Goal: Navigation & Orientation: Understand site structure

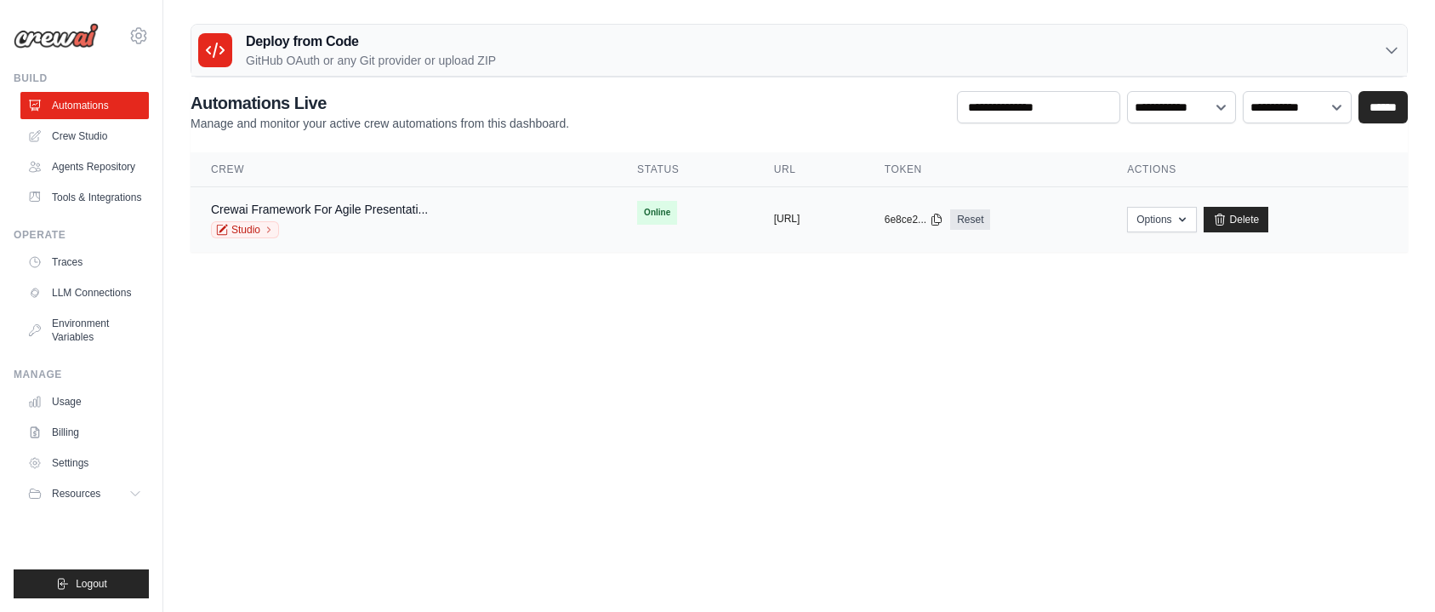
click at [774, 214] on button "https://crewai-framework-for-agile-" at bounding box center [787, 219] width 26 height 14
click at [1269, 219] on link "Delete" at bounding box center [1237, 220] width 66 height 26
click at [1269, 217] on link "Delete" at bounding box center [1237, 220] width 66 height 26
click at [75, 131] on link "Crew Studio" at bounding box center [86, 136] width 128 height 27
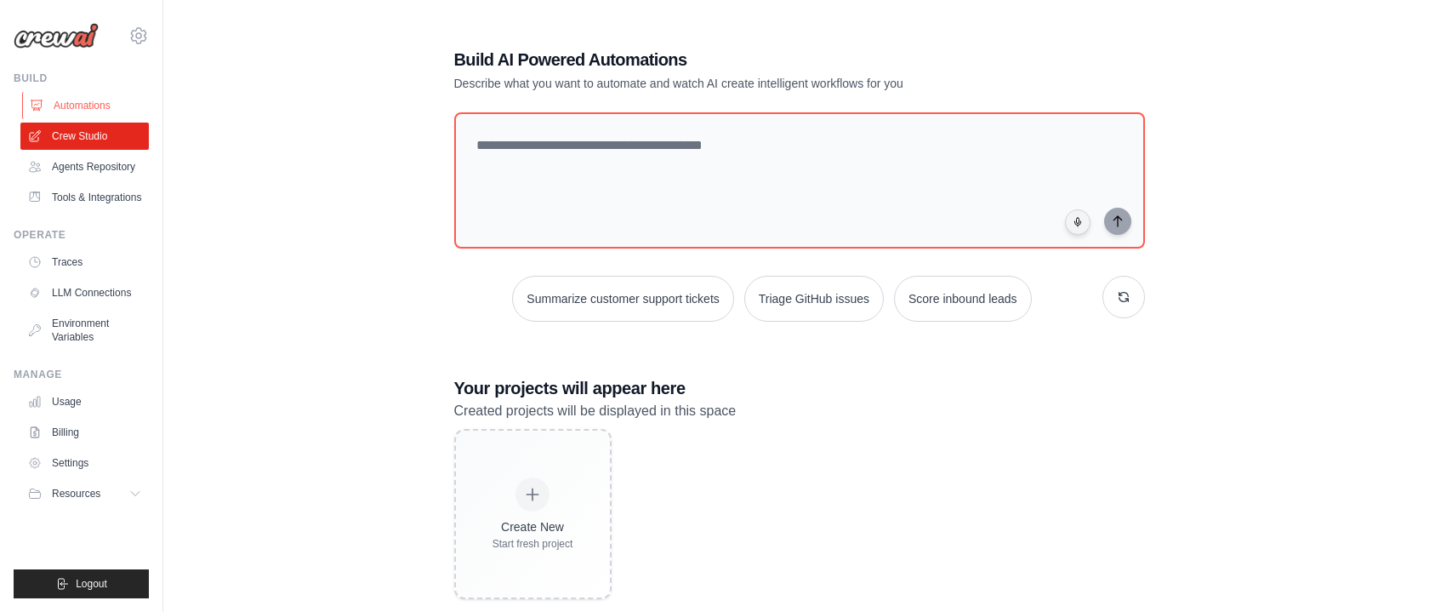
click at [102, 105] on link "Automations" at bounding box center [86, 105] width 128 height 27
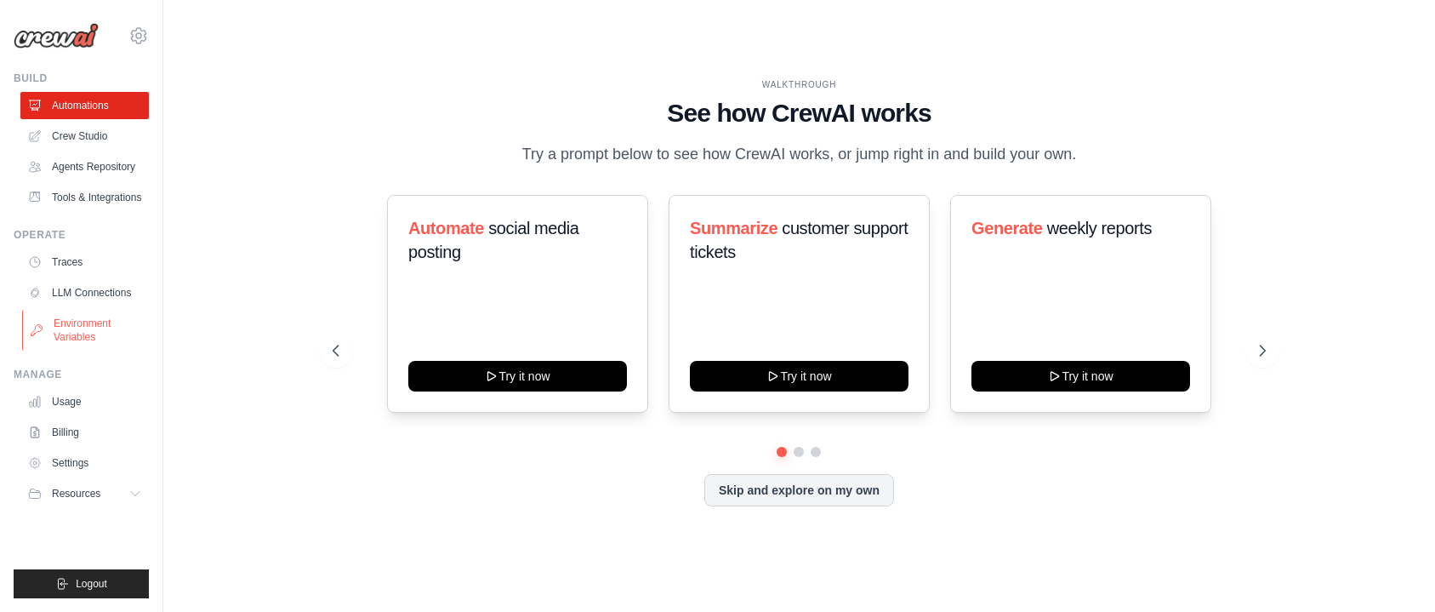
click at [85, 339] on link "Environment Variables" at bounding box center [86, 330] width 128 height 41
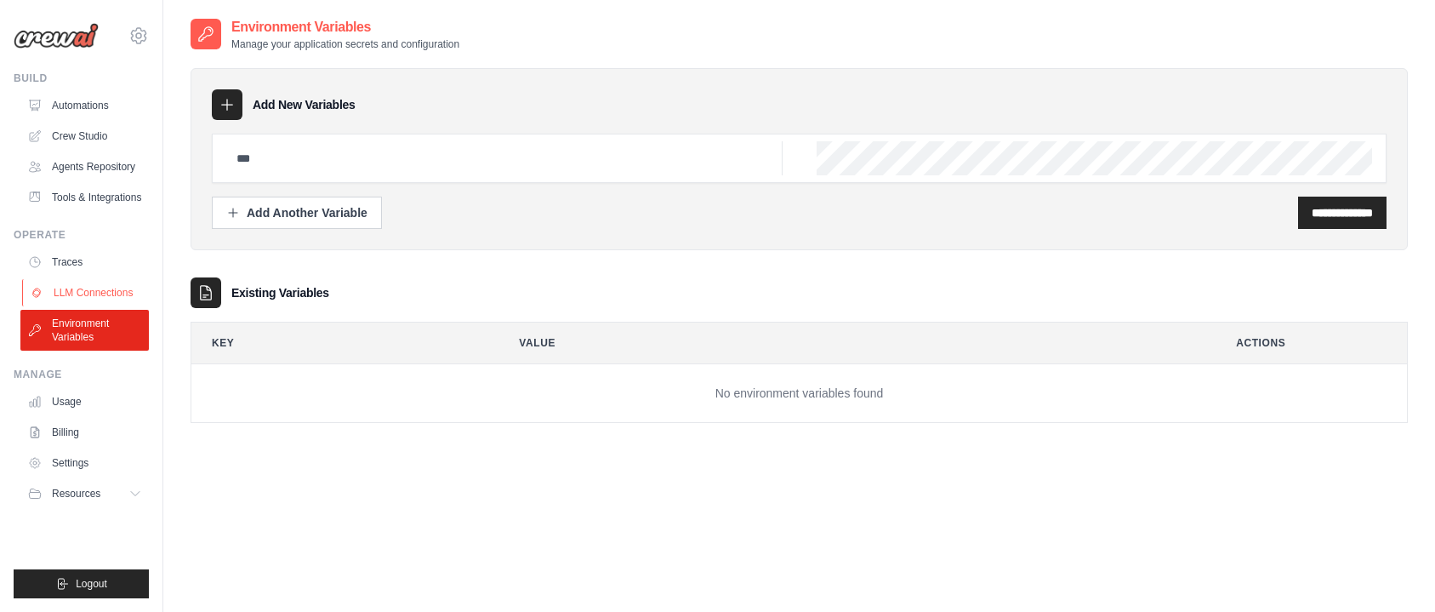
click at [89, 291] on link "LLM Connections" at bounding box center [86, 292] width 128 height 27
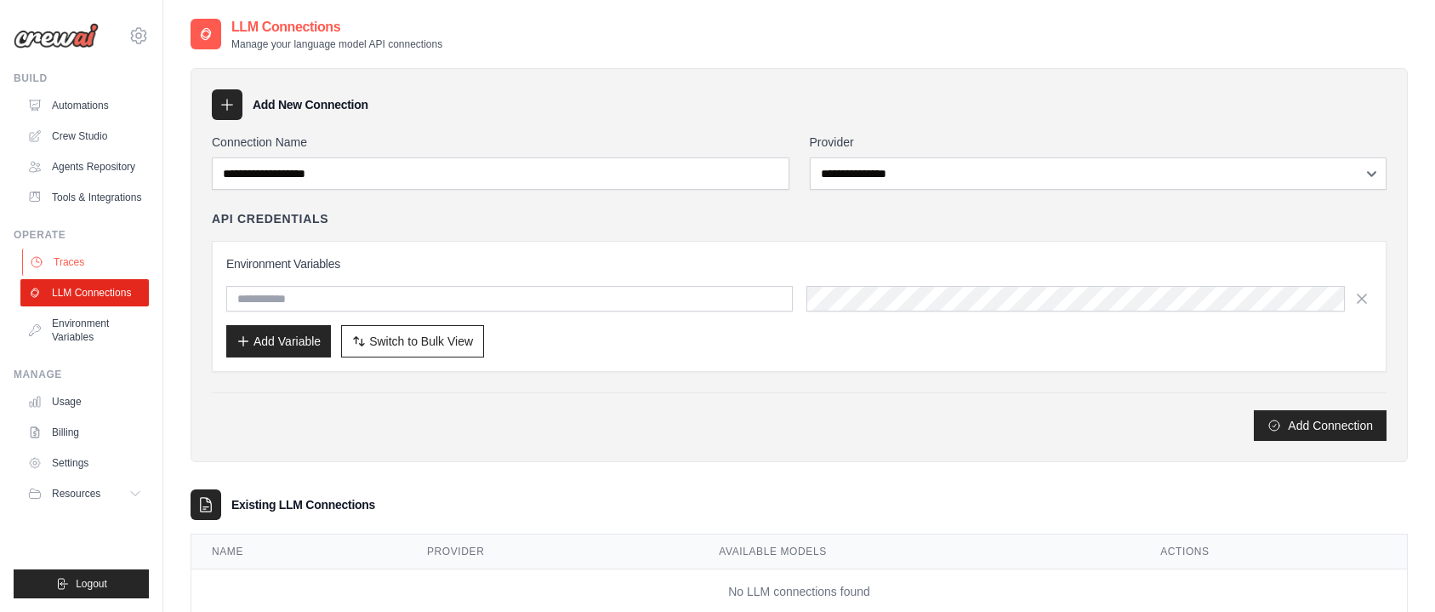
click at [73, 258] on link "Traces" at bounding box center [86, 261] width 128 height 27
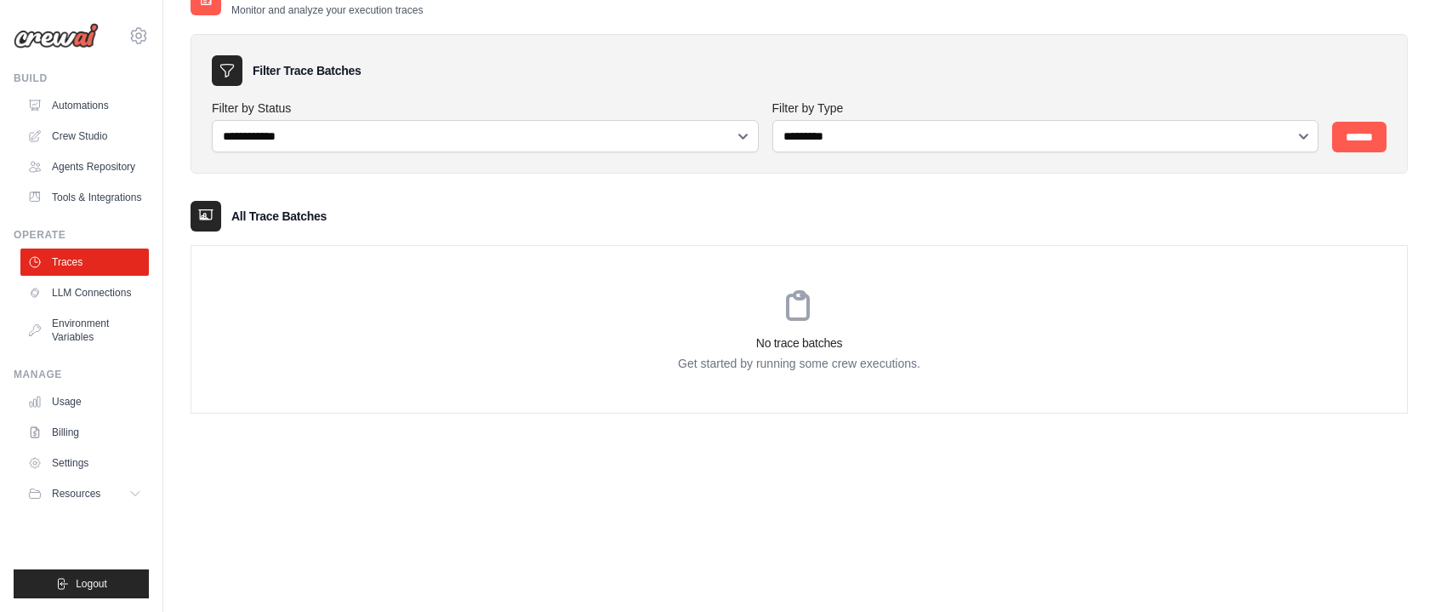
scroll to position [34, 0]
click at [85, 436] on link "Billing" at bounding box center [86, 432] width 128 height 27
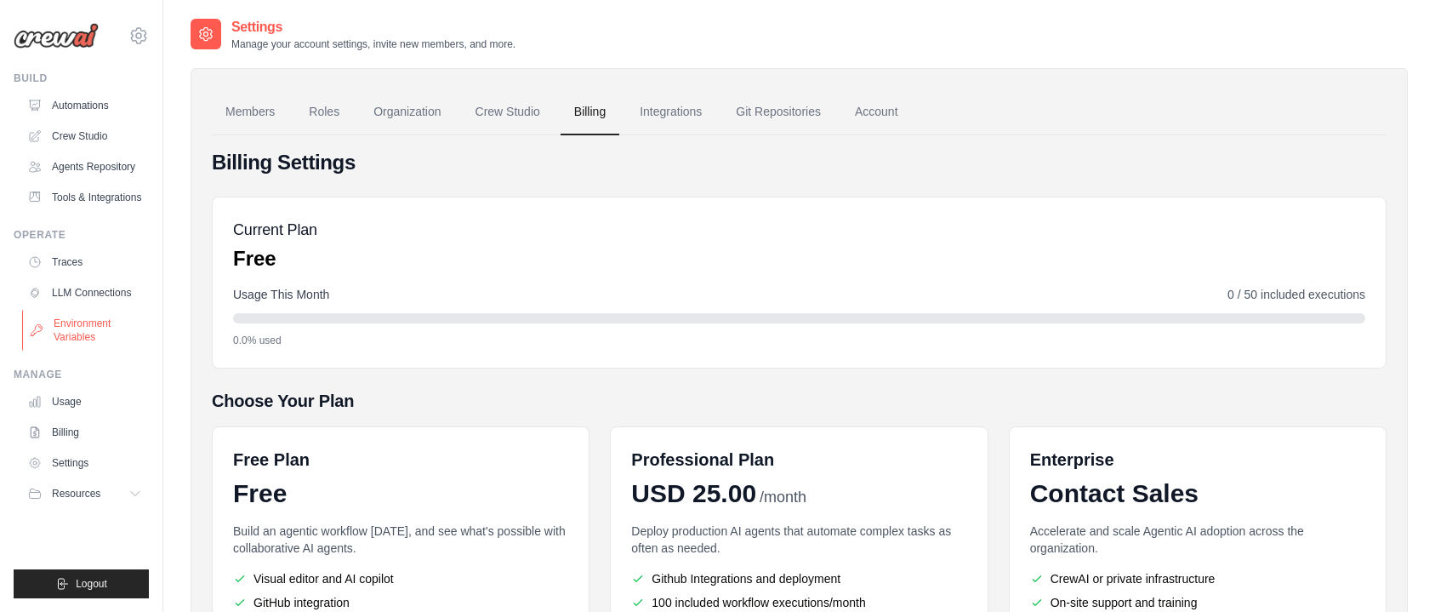
click at [98, 339] on link "Environment Variables" at bounding box center [86, 330] width 128 height 41
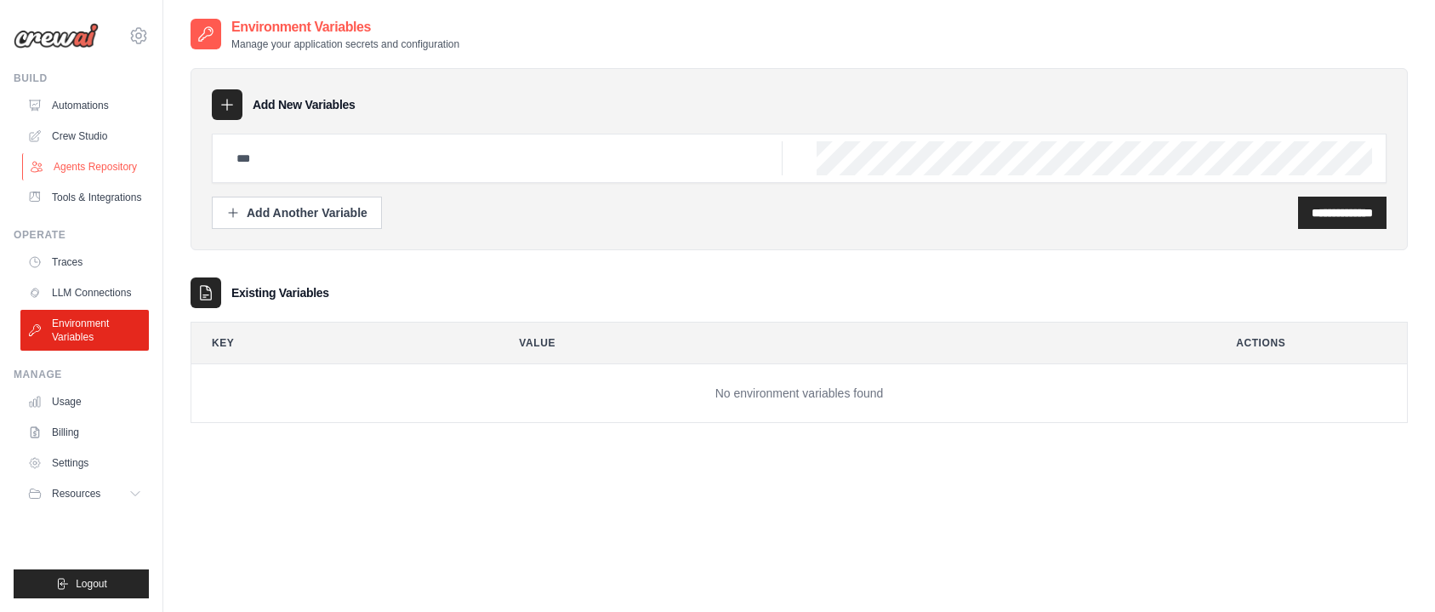
click at [118, 168] on link "Agents Repository" at bounding box center [86, 166] width 128 height 27
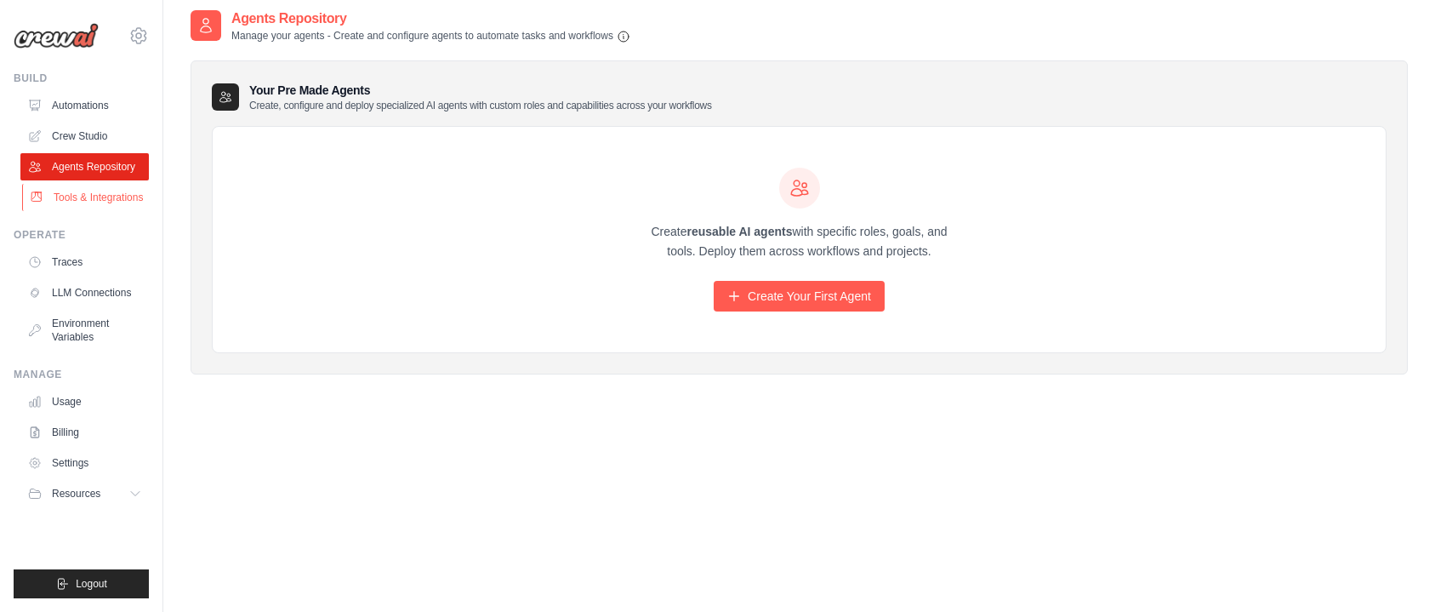
scroll to position [3, 1]
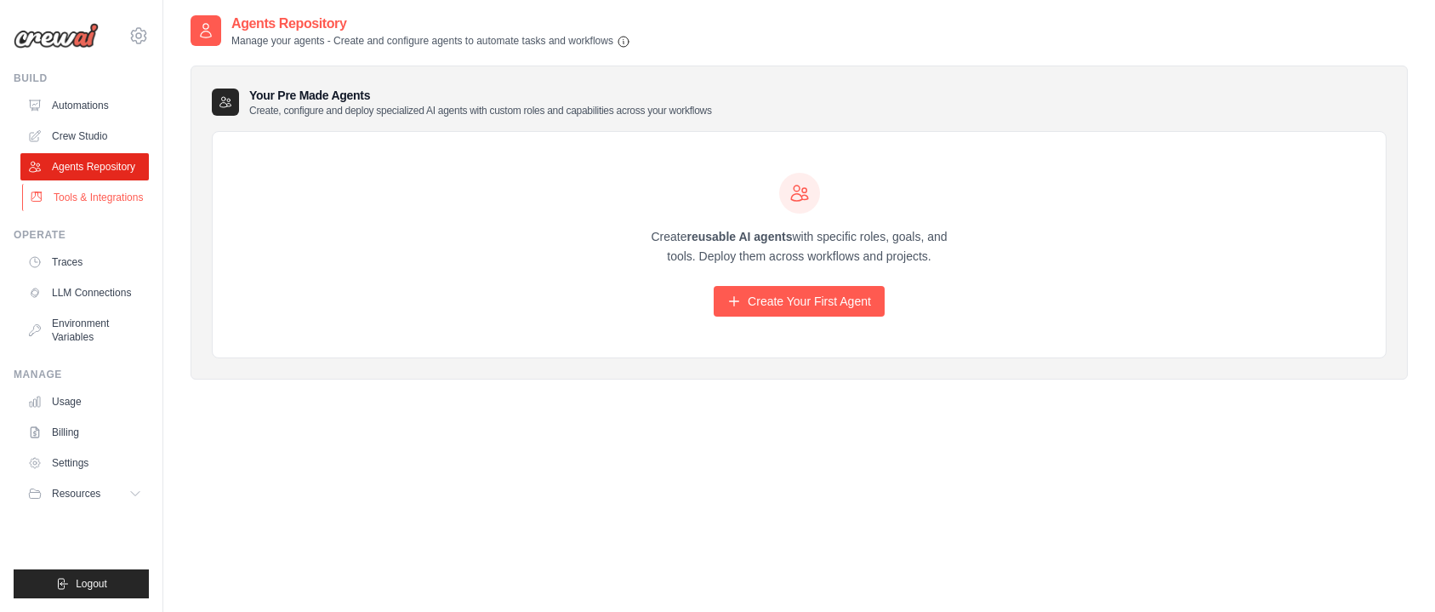
click at [114, 201] on link "Tools & Integrations" at bounding box center [86, 197] width 128 height 27
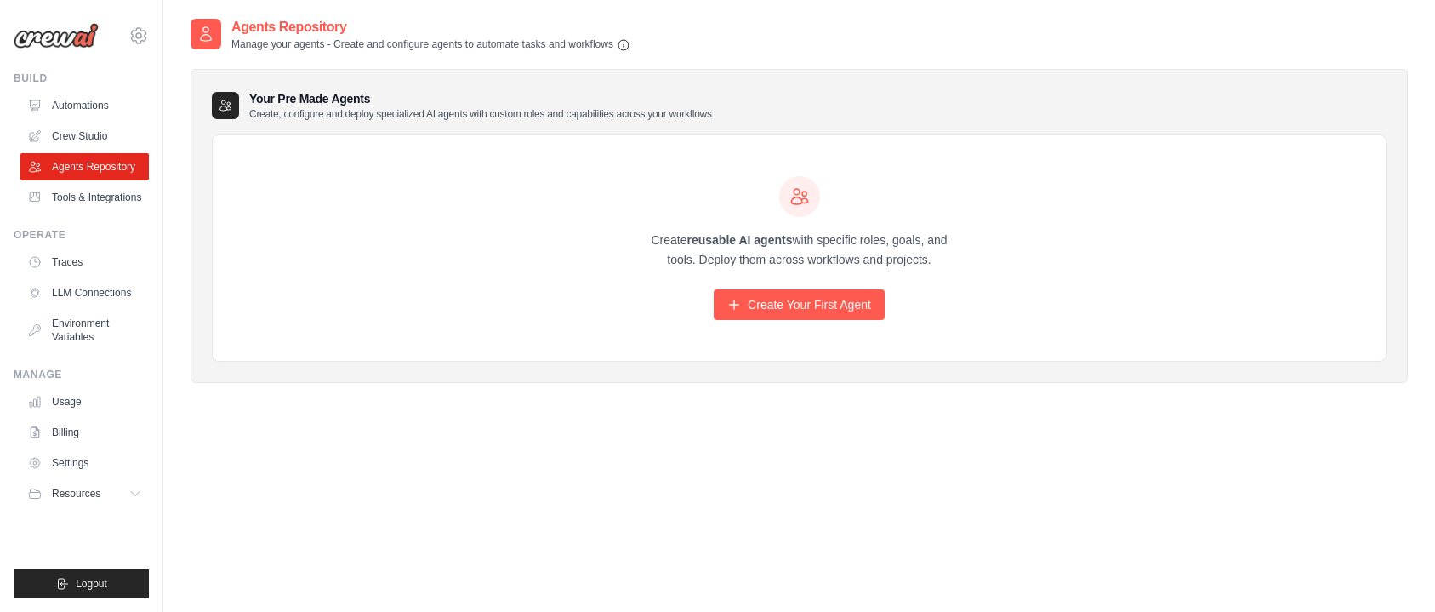
scroll to position [0, 0]
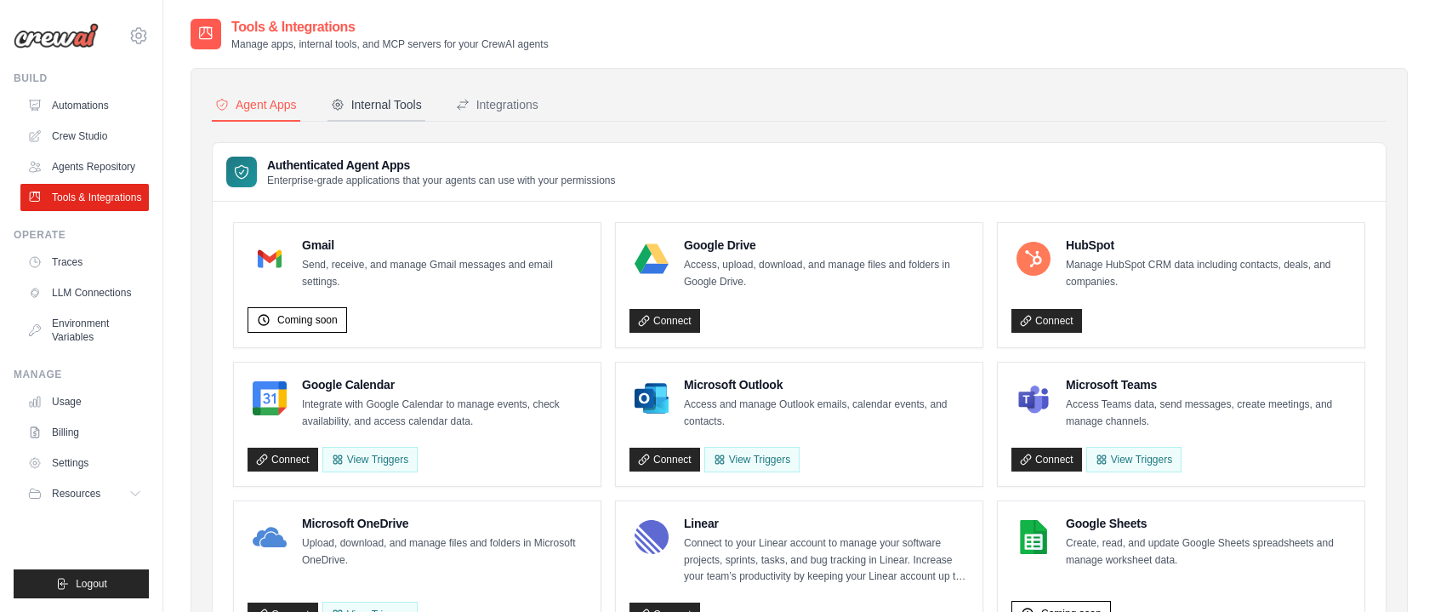
click at [356, 114] on button "Internal Tools" at bounding box center [377, 105] width 98 height 32
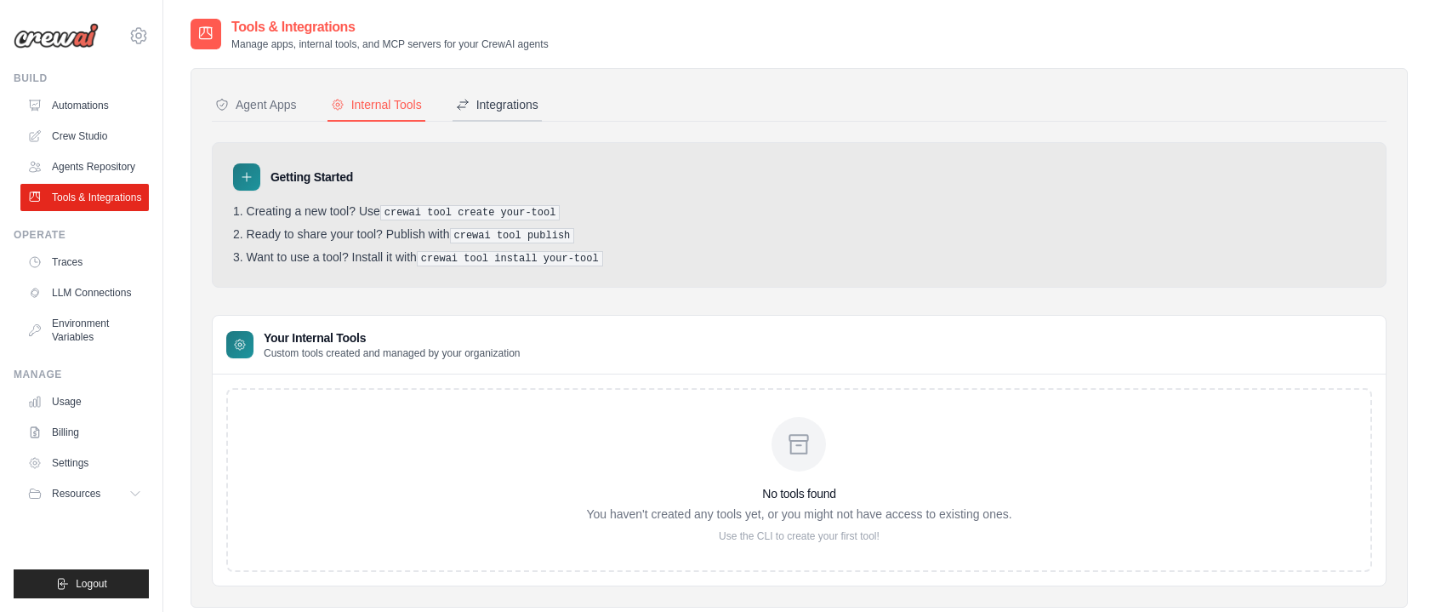
click at [500, 112] on div "Integrations" at bounding box center [497, 104] width 83 height 17
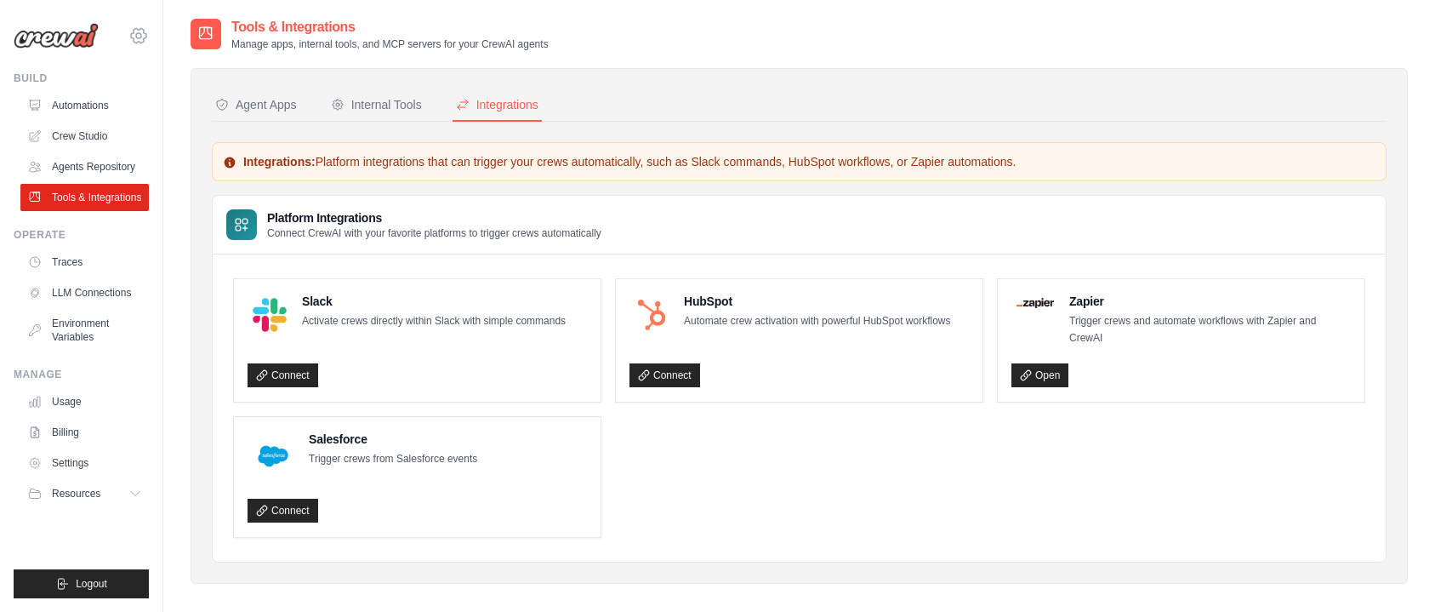
click at [148, 34] on icon at bounding box center [138, 36] width 20 height 20
click at [155, 103] on icon at bounding box center [150, 105] width 10 height 10
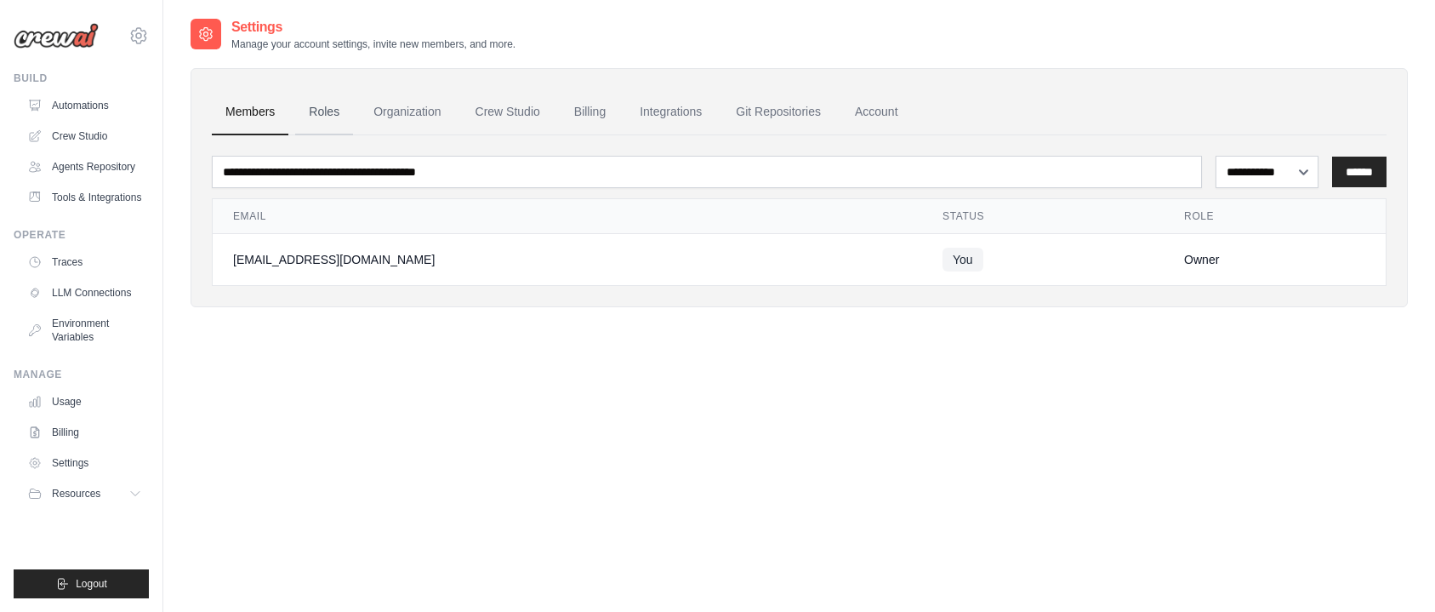
click at [333, 105] on link "Roles" at bounding box center [324, 112] width 58 height 46
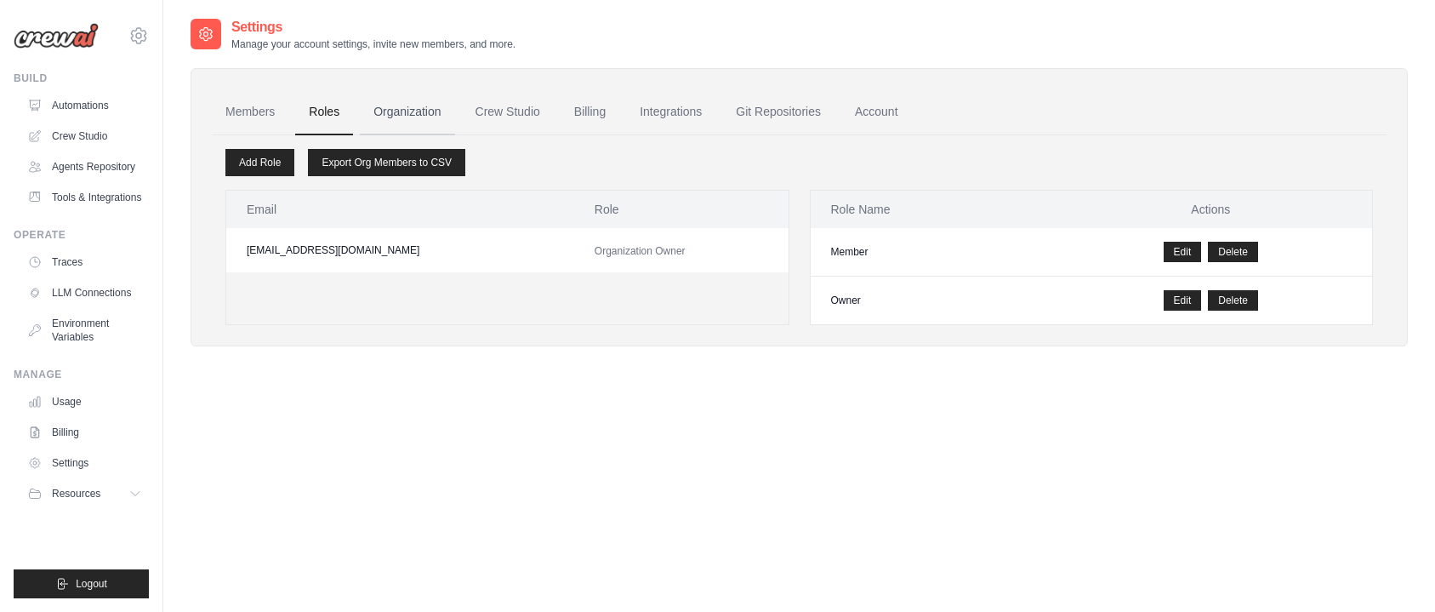
click at [425, 112] on link "Organization" at bounding box center [407, 112] width 94 height 46
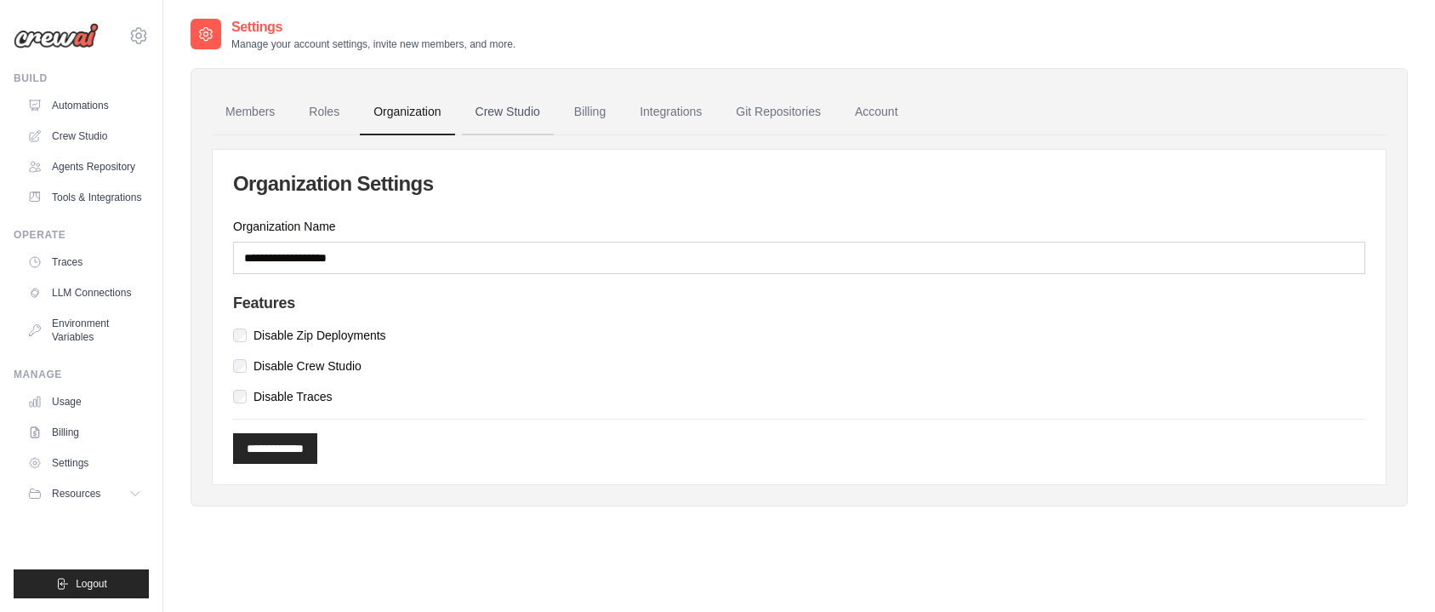
click at [491, 111] on link "Crew Studio" at bounding box center [508, 112] width 92 height 46
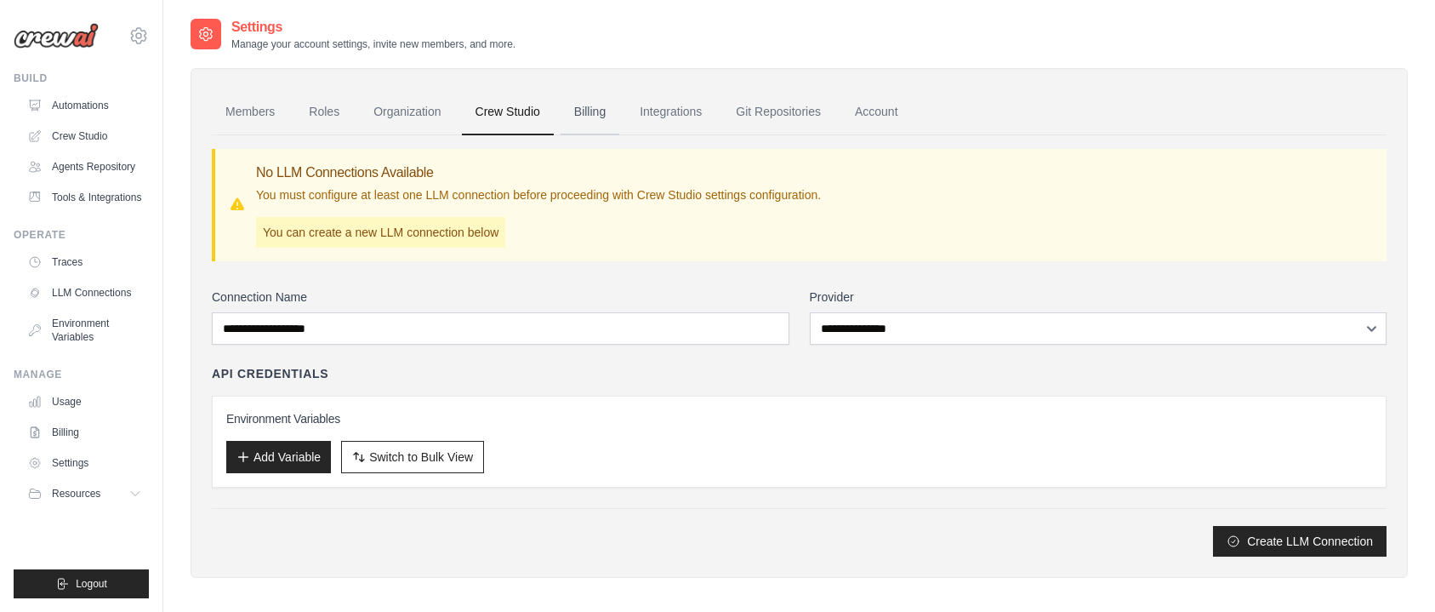
click at [604, 115] on link "Billing" at bounding box center [590, 112] width 59 height 46
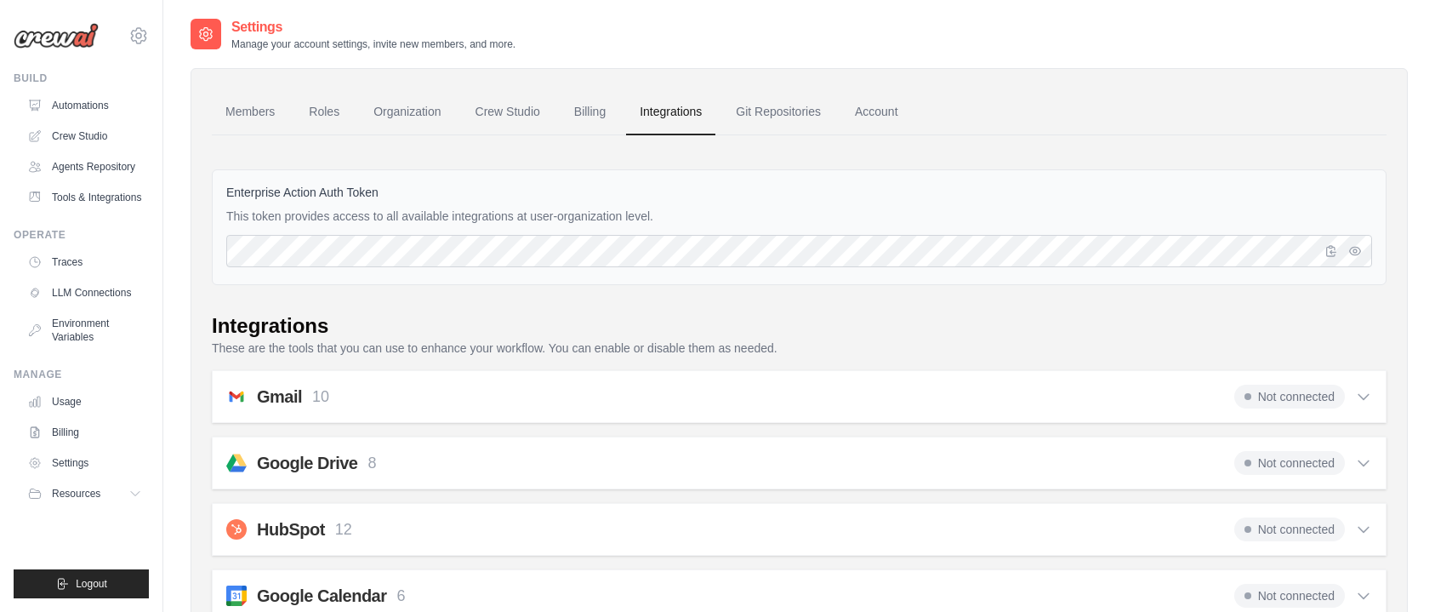
click at [695, 111] on link "Integrations" at bounding box center [670, 112] width 89 height 46
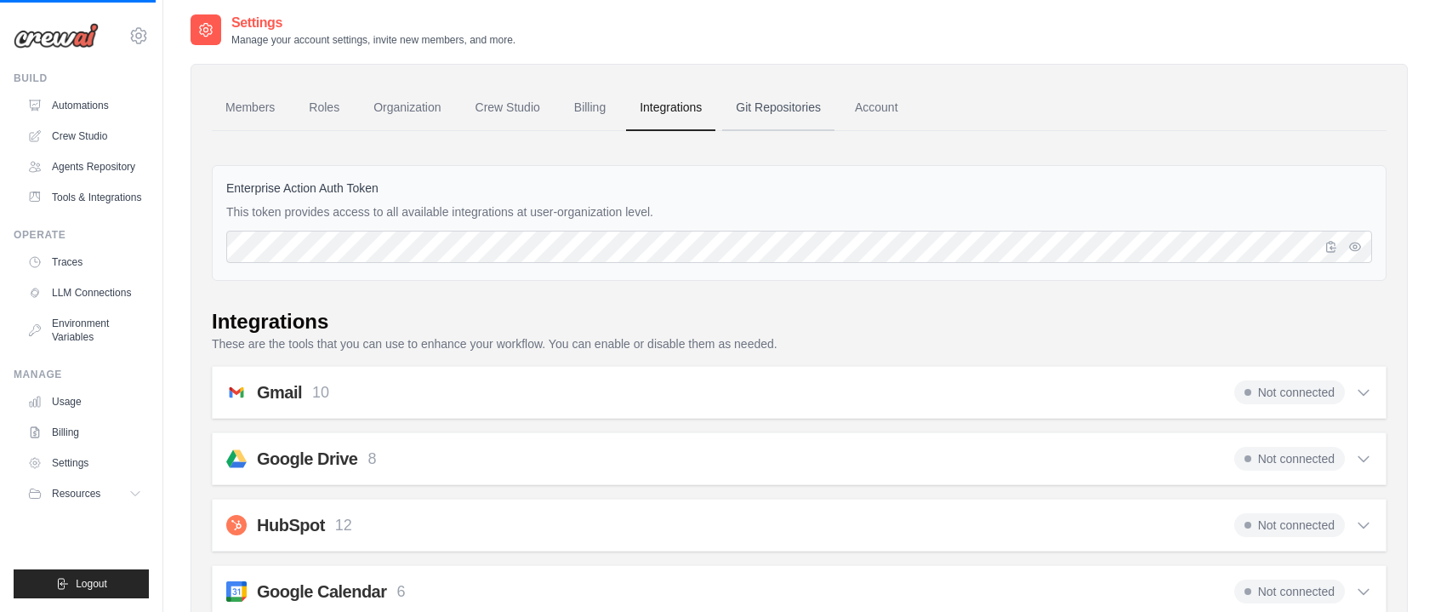
click at [770, 117] on link "Git Repositories" at bounding box center [778, 108] width 112 height 46
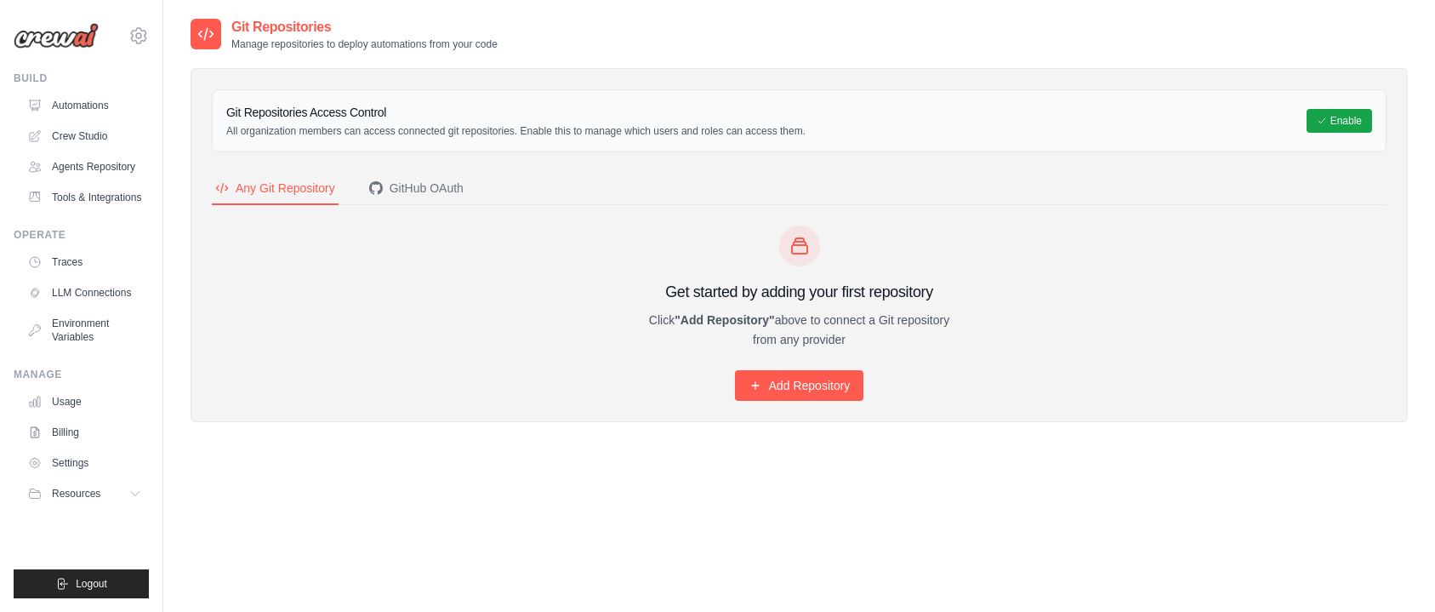
click at [53, 42] on img at bounding box center [56, 36] width 85 height 26
click at [75, 107] on link "Automations" at bounding box center [86, 105] width 128 height 27
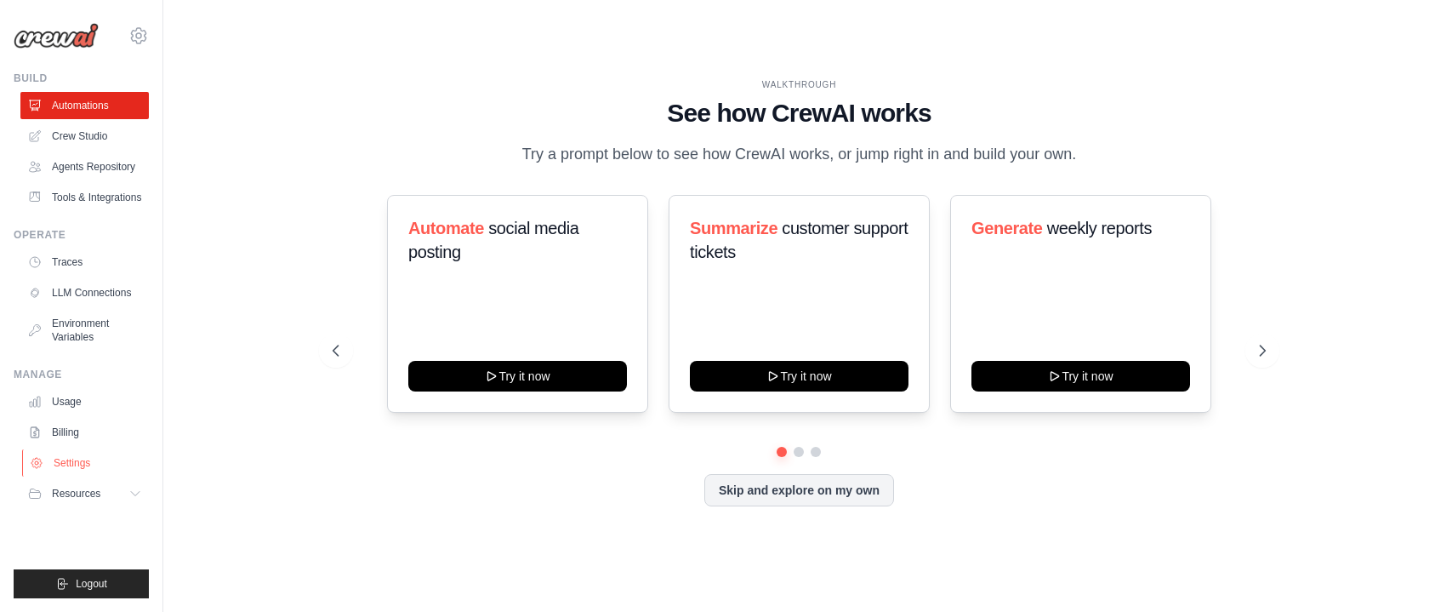
click at [83, 453] on link "Settings" at bounding box center [86, 462] width 128 height 27
